Goal: Navigation & Orientation: Find specific page/section

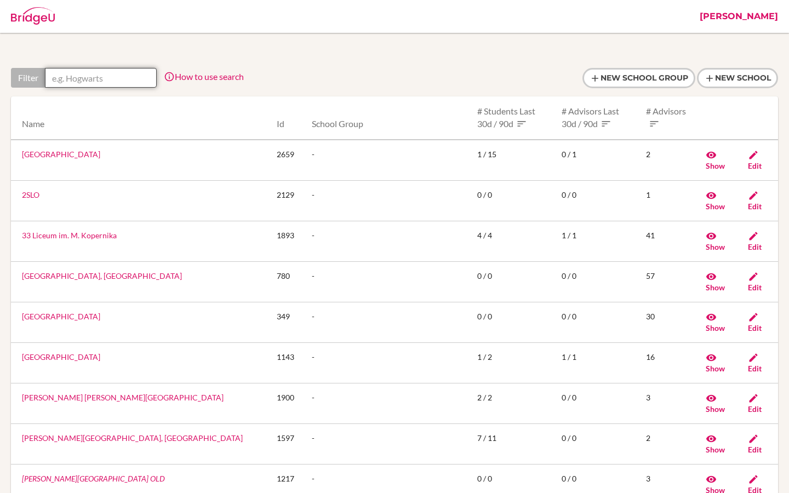
click at [96, 81] on input "text" at bounding box center [101, 78] width 112 height 20
paste input "Nord Anglia International School Dublin"
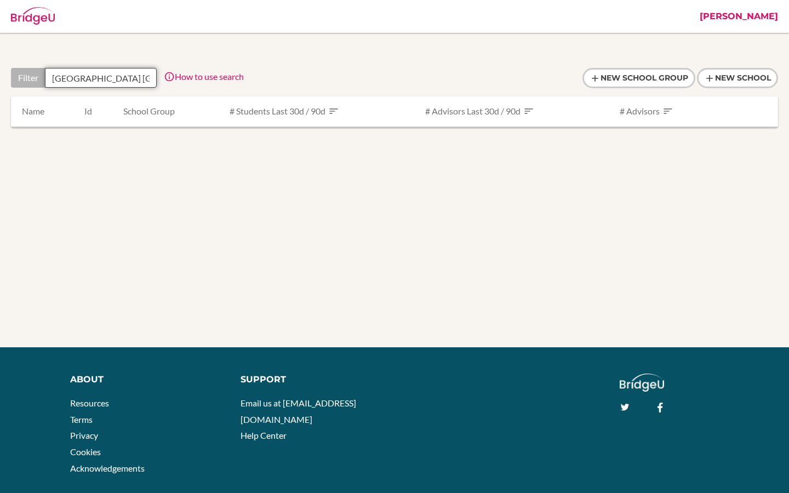
scroll to position [0, 60]
drag, startPoint x: 91, startPoint y: 77, endPoint x: 154, endPoint y: 77, distance: 63.0
click at [154, 77] on div "Filter Nord Anglia International School Dublin How to use search Filter by scho…" at bounding box center [127, 78] width 233 height 20
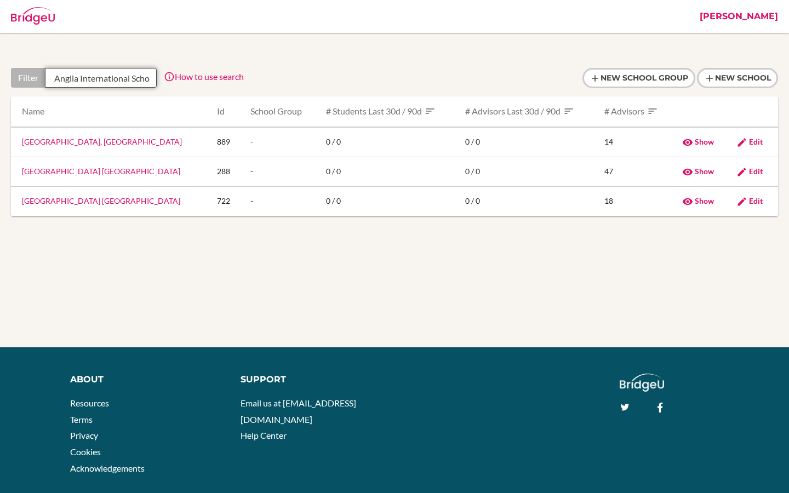
scroll to position [0, 25]
type input "Nord Anglia International Scho"
click at [774, 16] on link "[PERSON_NAME]" at bounding box center [738, 16] width 89 height 33
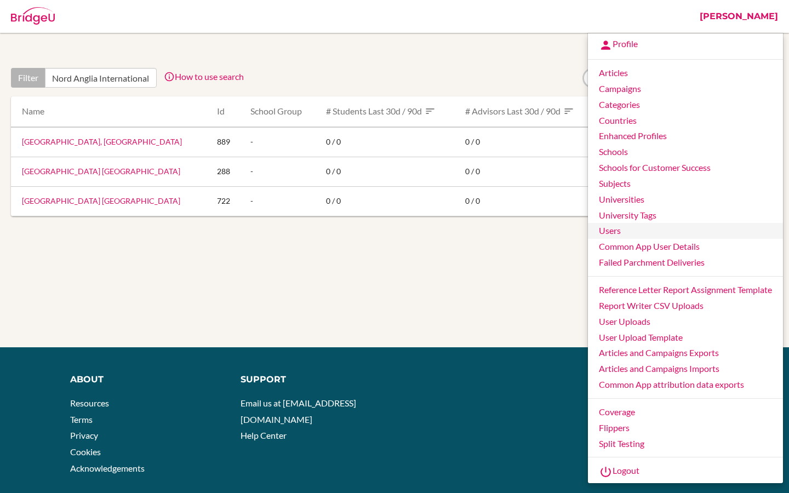
click at [618, 232] on link "Users" at bounding box center [685, 231] width 195 height 16
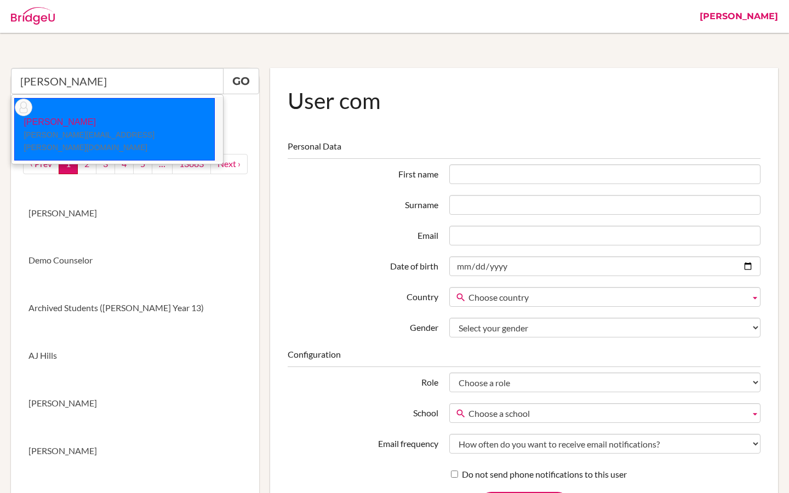
click at [113, 116] on p "Joanna Cooper joanna.cooper@naisdublin.com" at bounding box center [114, 135] width 199 height 38
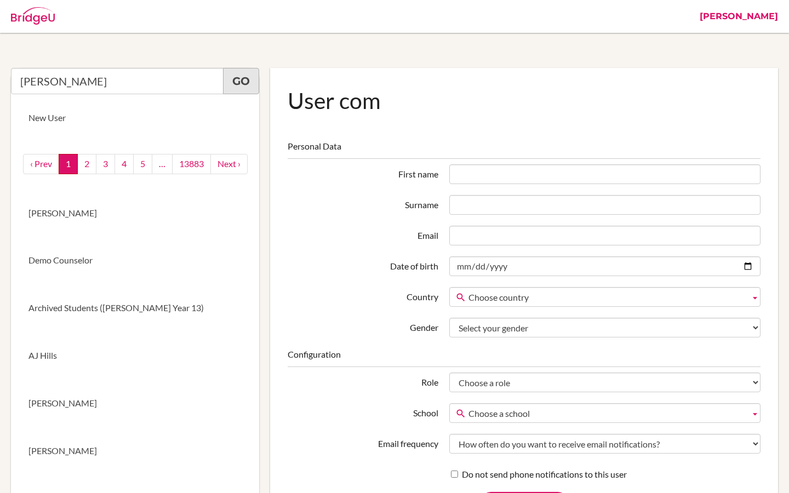
type input "Joanna Cooper"
click at [243, 86] on link "Go" at bounding box center [241, 81] width 36 height 26
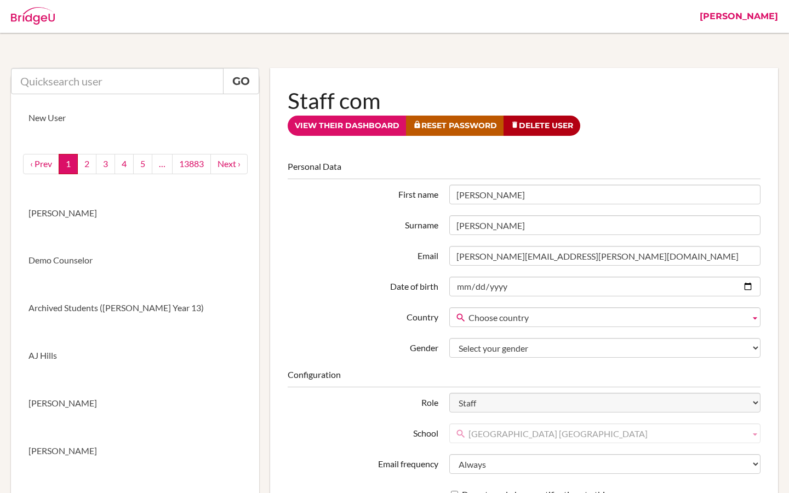
click at [771, 17] on link "[PERSON_NAME]" at bounding box center [738, 16] width 89 height 33
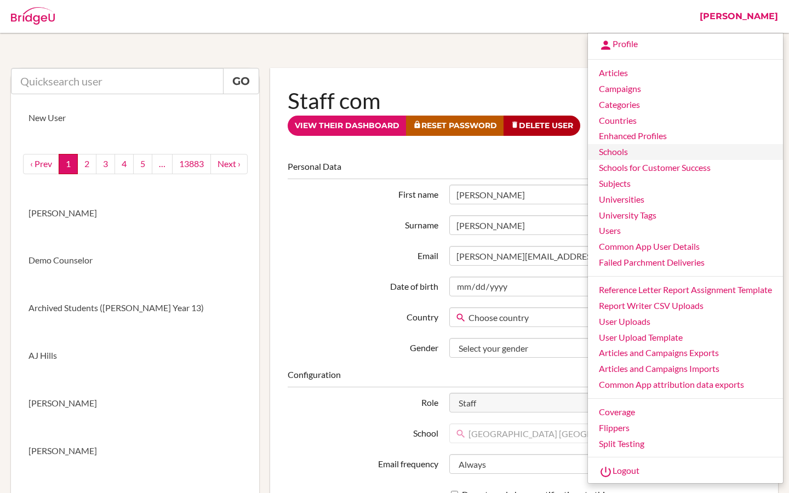
click at [615, 153] on link "Schools" at bounding box center [685, 152] width 195 height 16
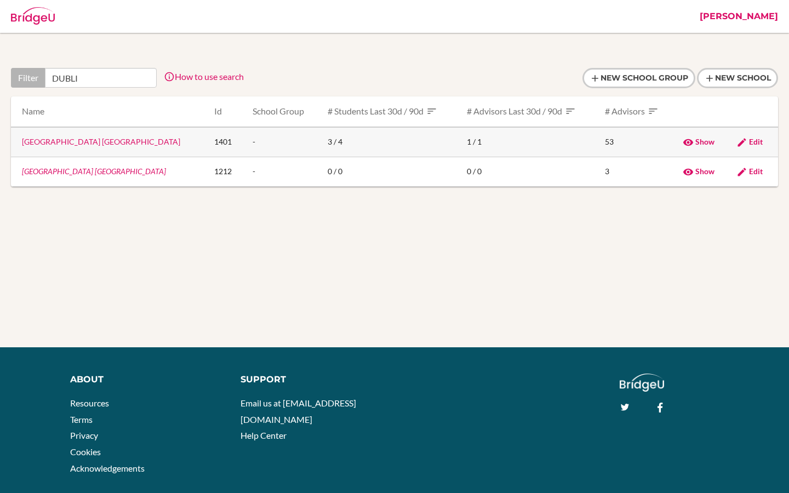
type input "DUBLI"
click at [83, 146] on link "Nord Anglia School Dublin" at bounding box center [101, 141] width 158 height 9
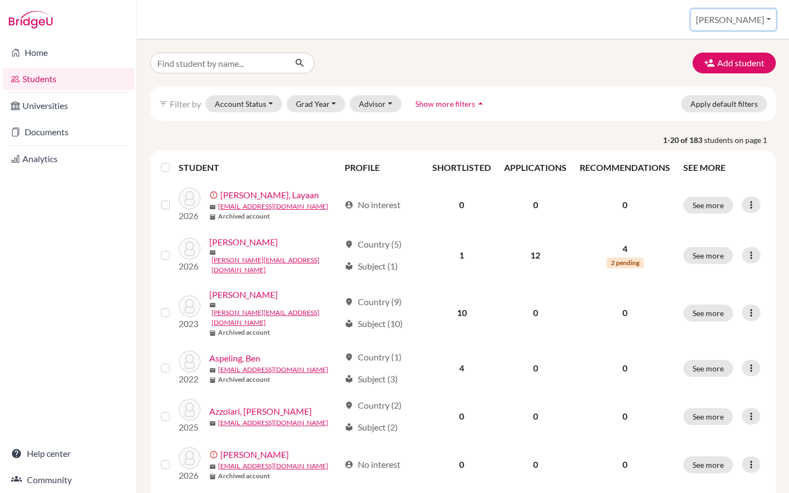
click at [759, 25] on button "[PERSON_NAME]" at bounding box center [733, 19] width 85 height 21
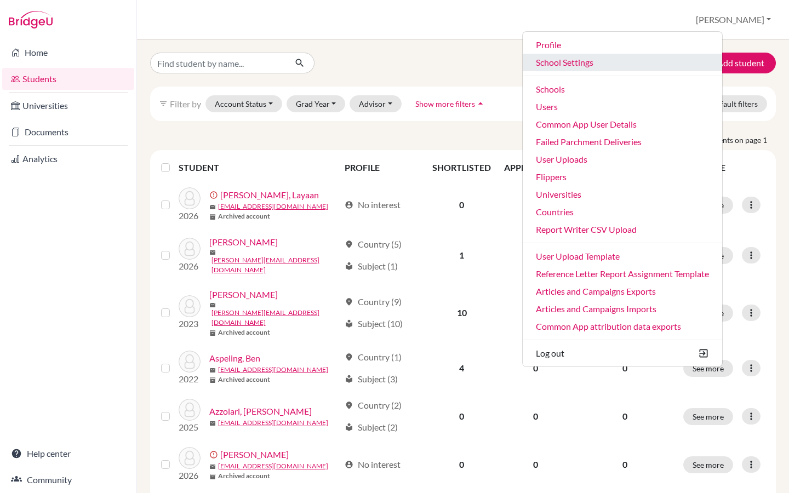
click at [623, 61] on link "School Settings" at bounding box center [622, 63] width 199 height 18
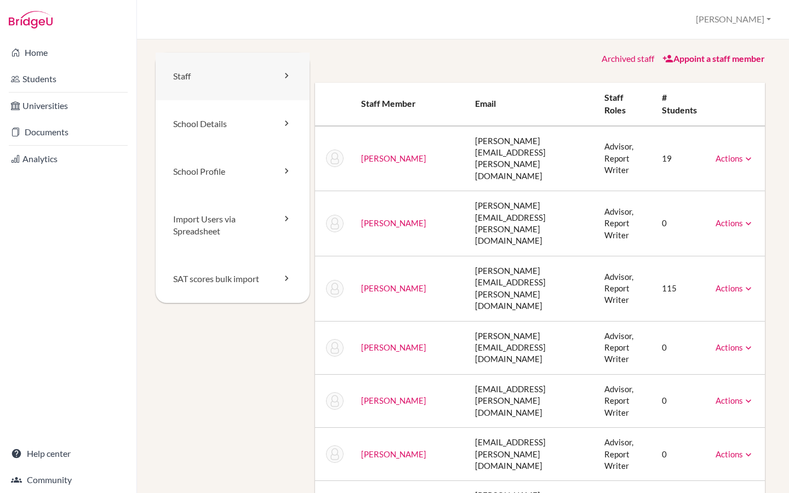
click at [247, 88] on link "Staff" at bounding box center [233, 77] width 154 height 48
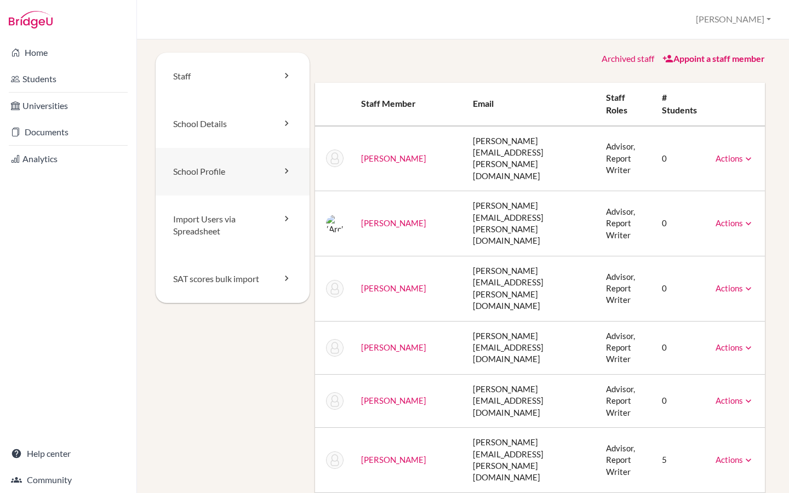
click at [224, 170] on link "School Profile" at bounding box center [233, 172] width 154 height 48
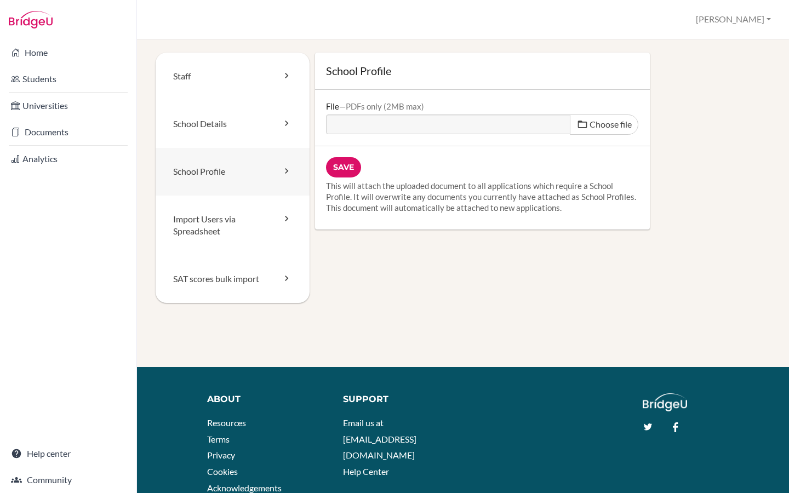
click at [211, 173] on link "School Profile" at bounding box center [233, 172] width 154 height 48
click at [207, 130] on link "School Details" at bounding box center [233, 124] width 154 height 48
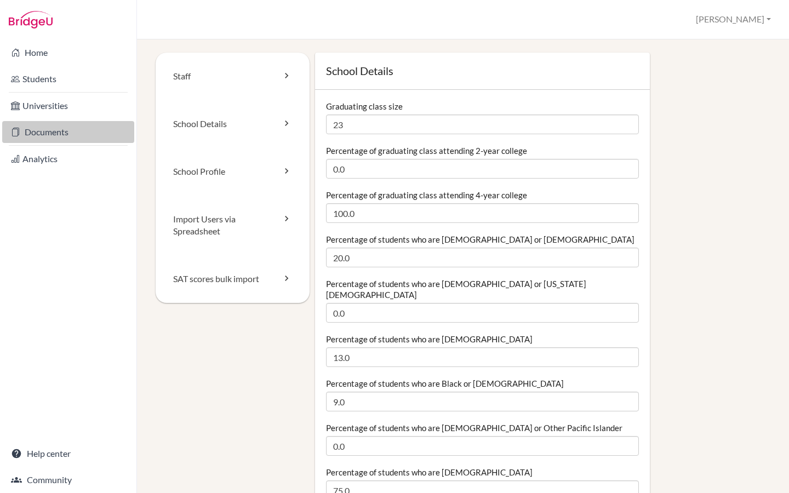
click at [65, 128] on link "Documents" at bounding box center [68, 132] width 132 height 22
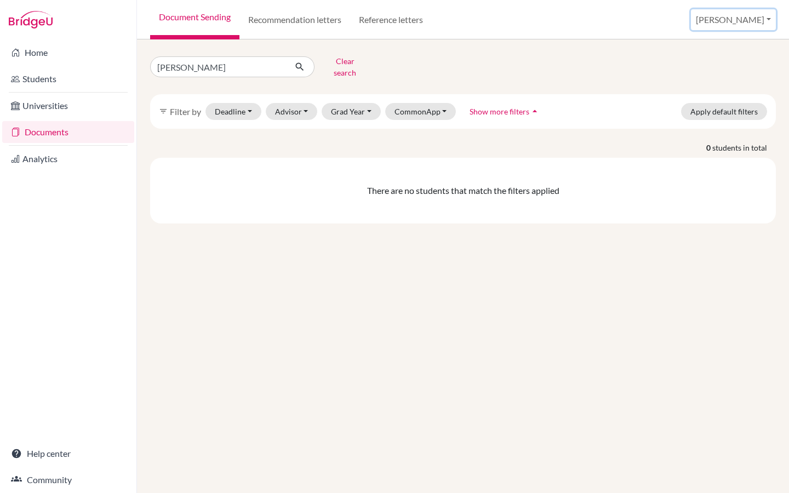
click at [758, 16] on button "[PERSON_NAME]" at bounding box center [733, 19] width 85 height 21
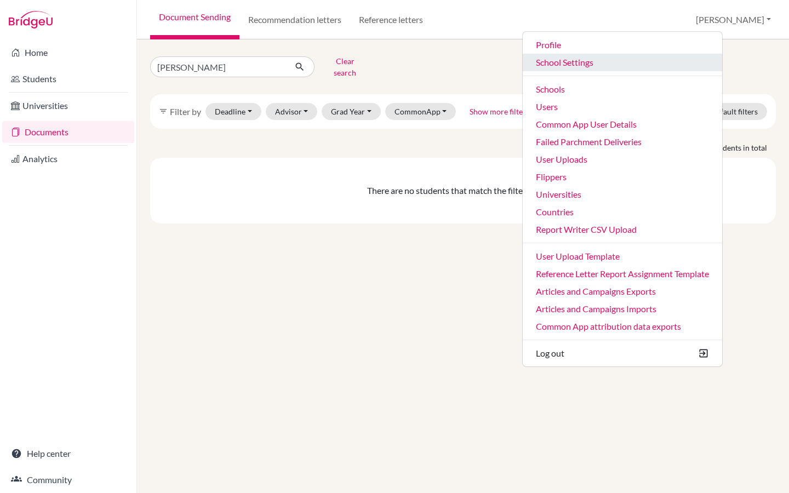
click at [622, 65] on link "School Settings" at bounding box center [622, 63] width 199 height 18
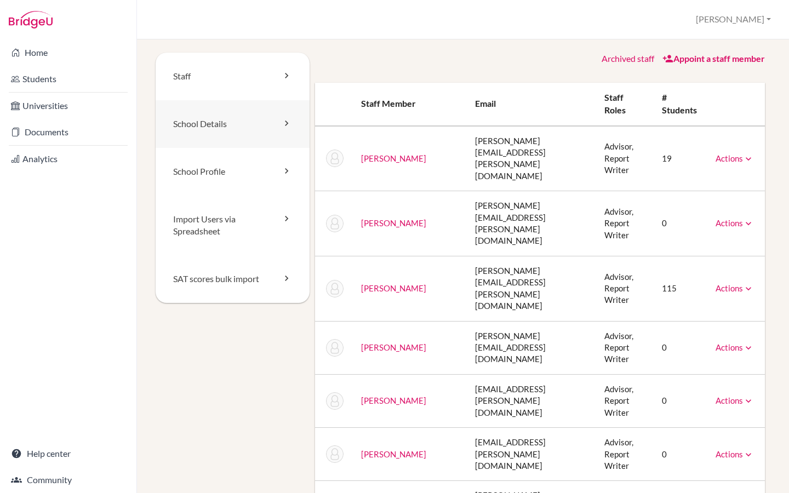
click at [207, 121] on link "School Details" at bounding box center [233, 124] width 154 height 48
